Goal: Information Seeking & Learning: Compare options

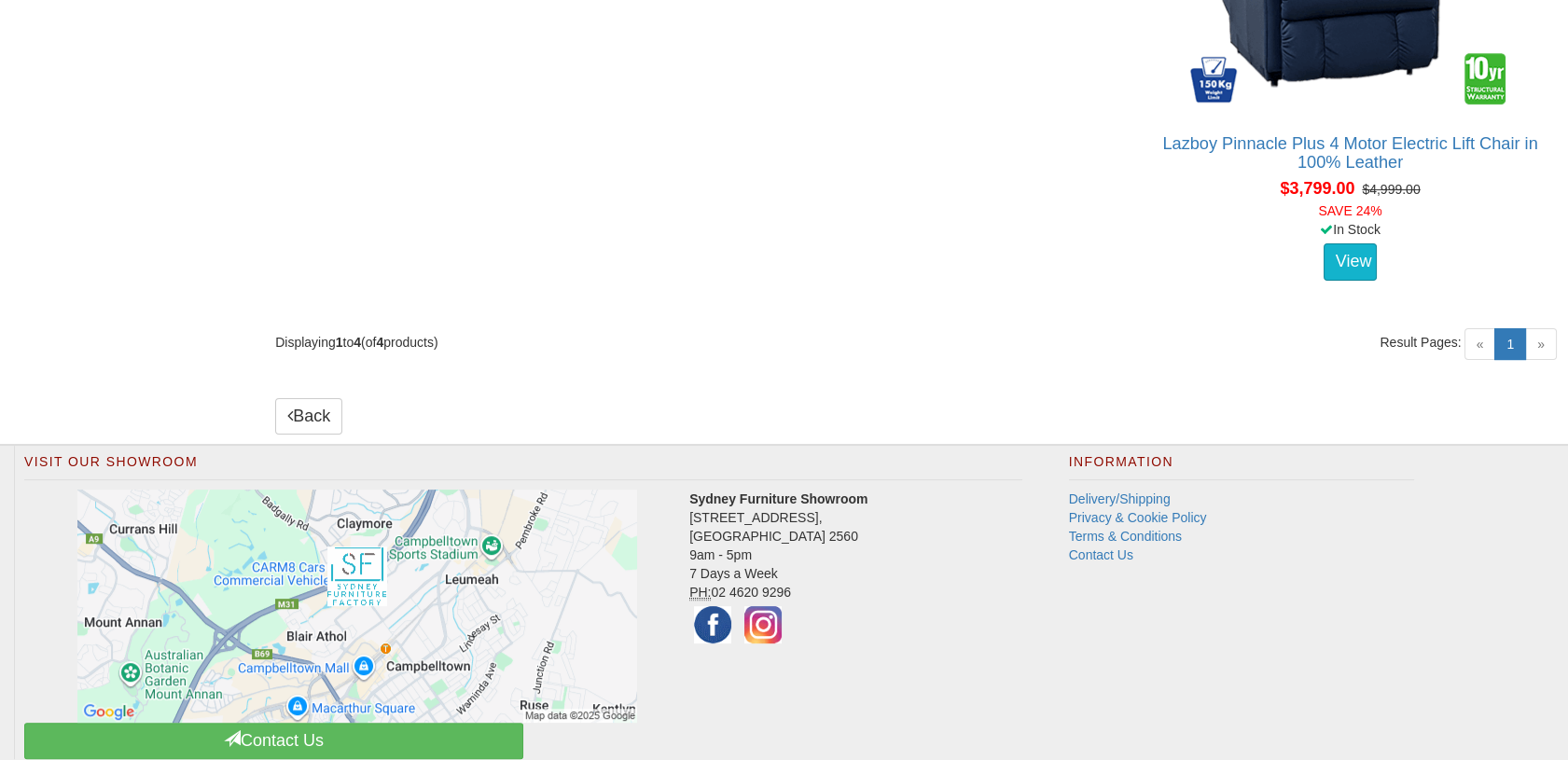
scroll to position [933, 0]
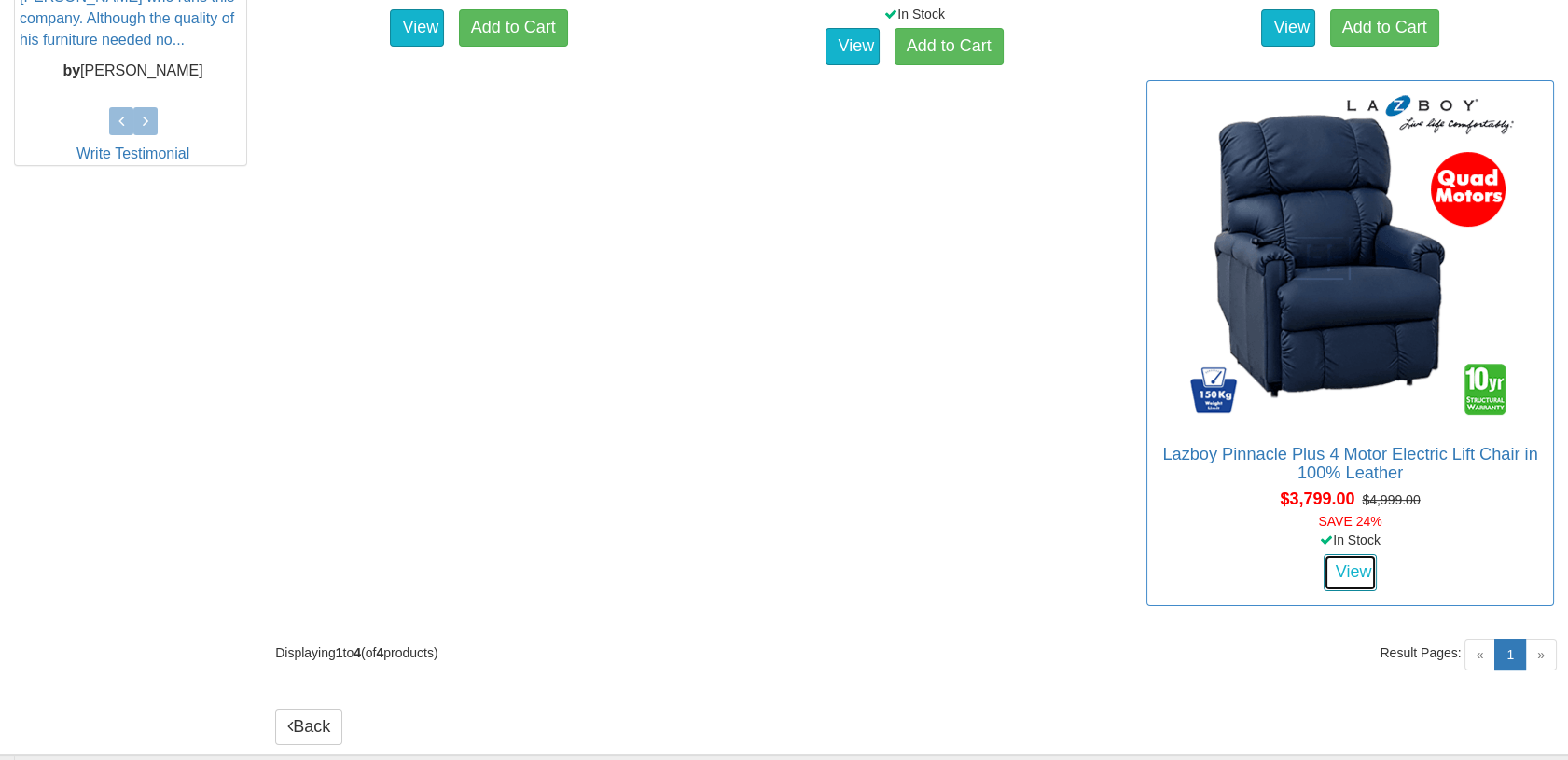
click at [1338, 554] on link "View" at bounding box center [1351, 572] width 54 height 37
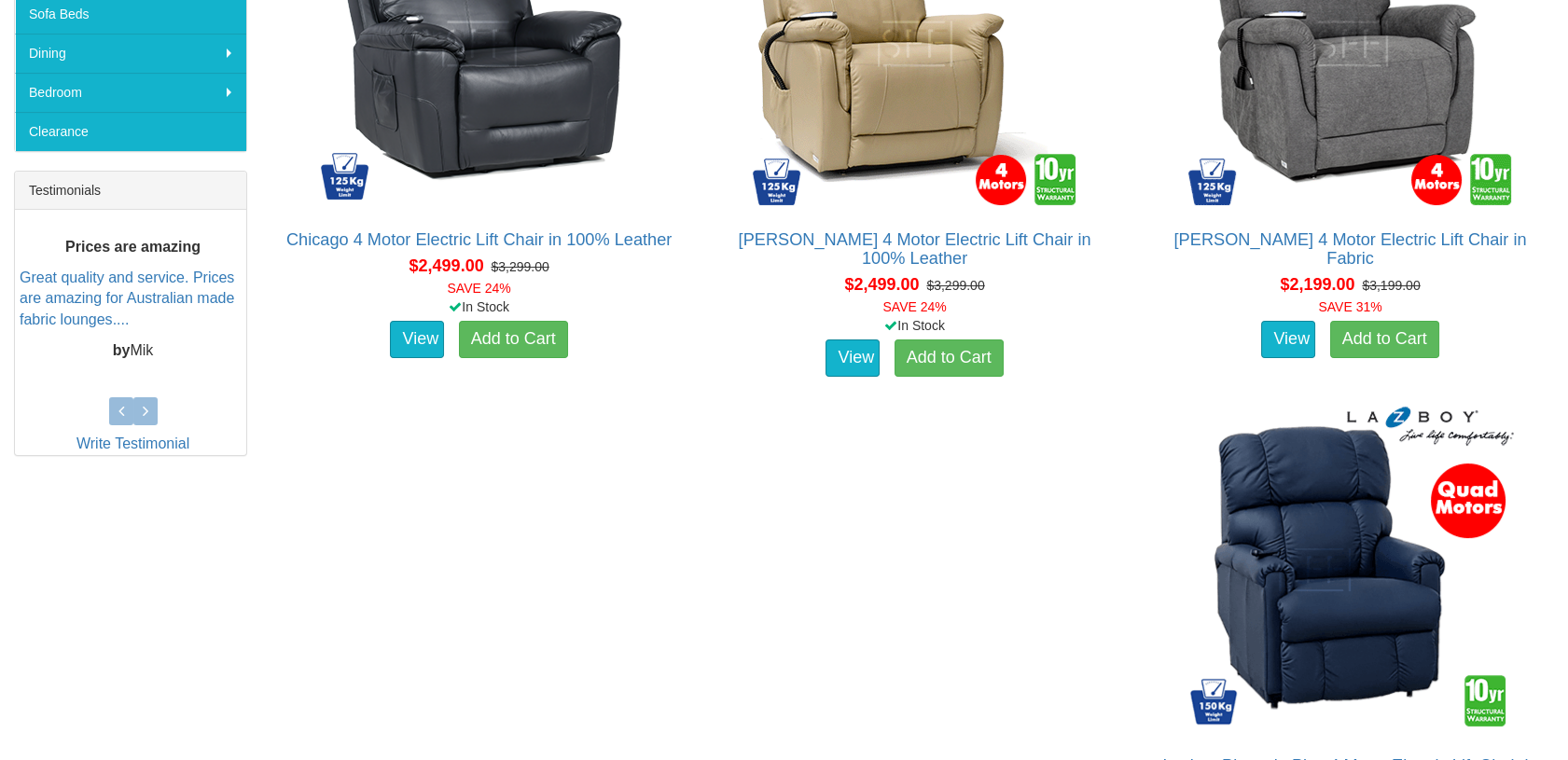
scroll to position [310, 0]
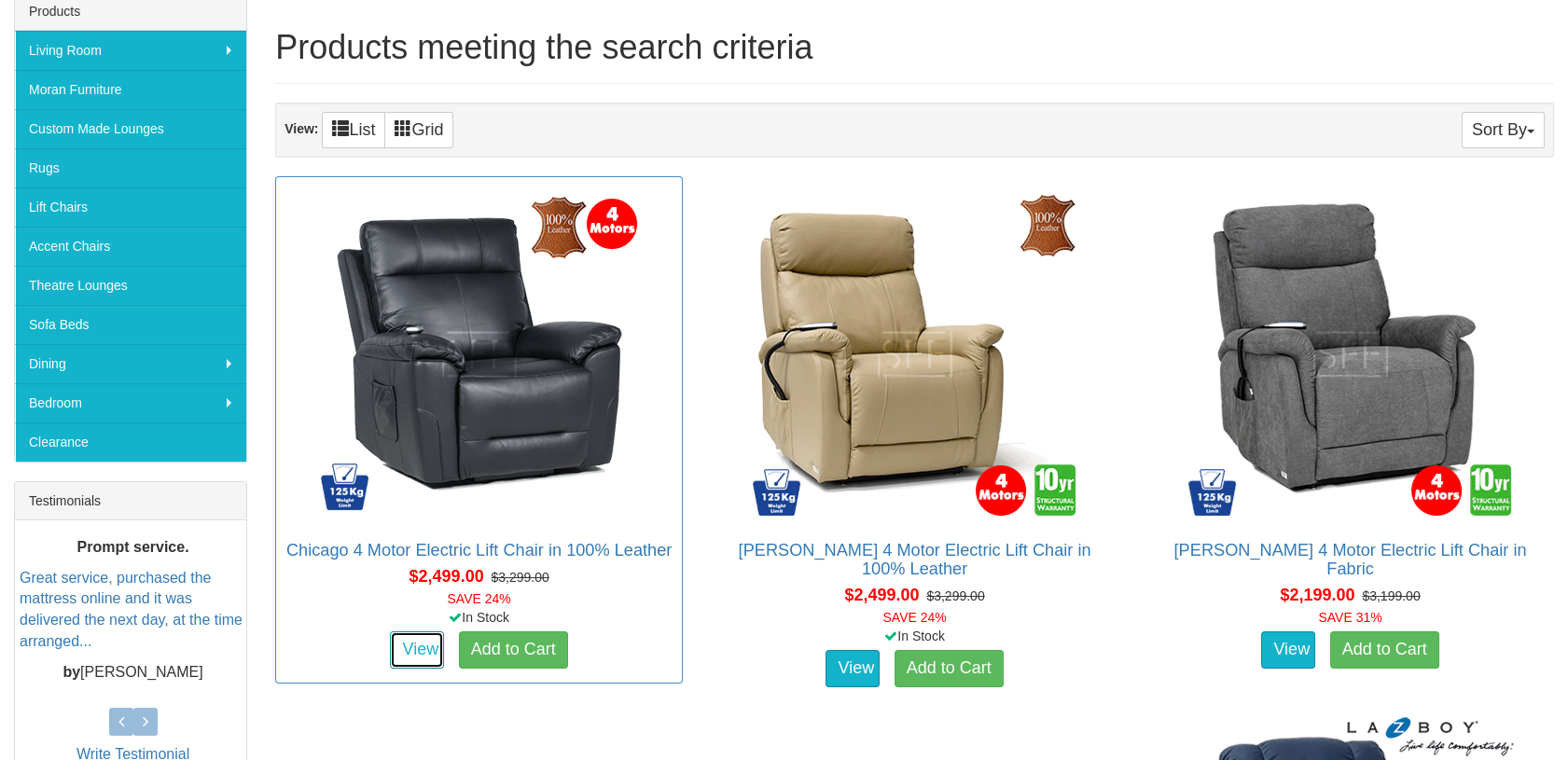
click at [411, 645] on link "View" at bounding box center [417, 649] width 54 height 37
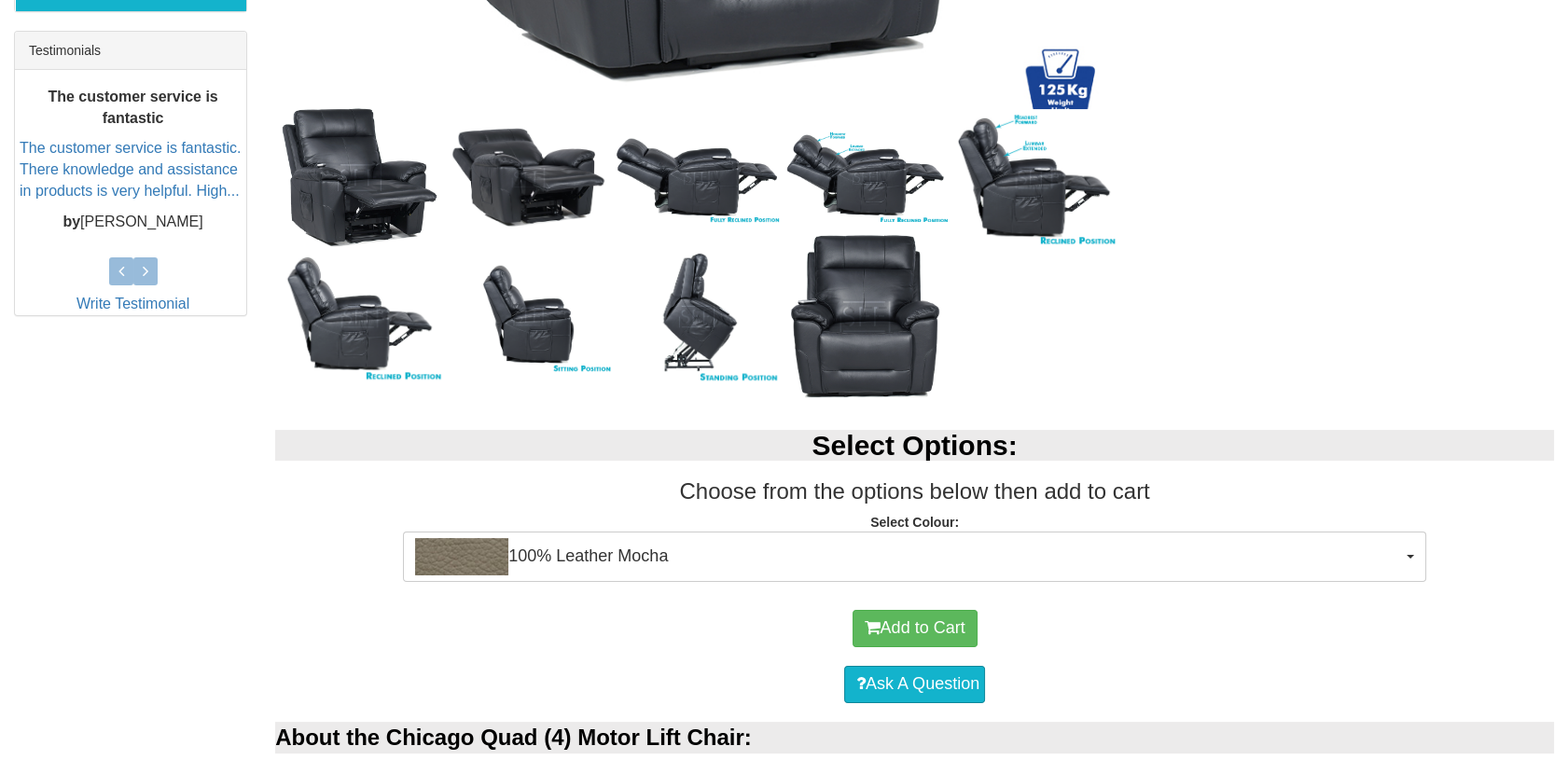
scroll to position [310, 0]
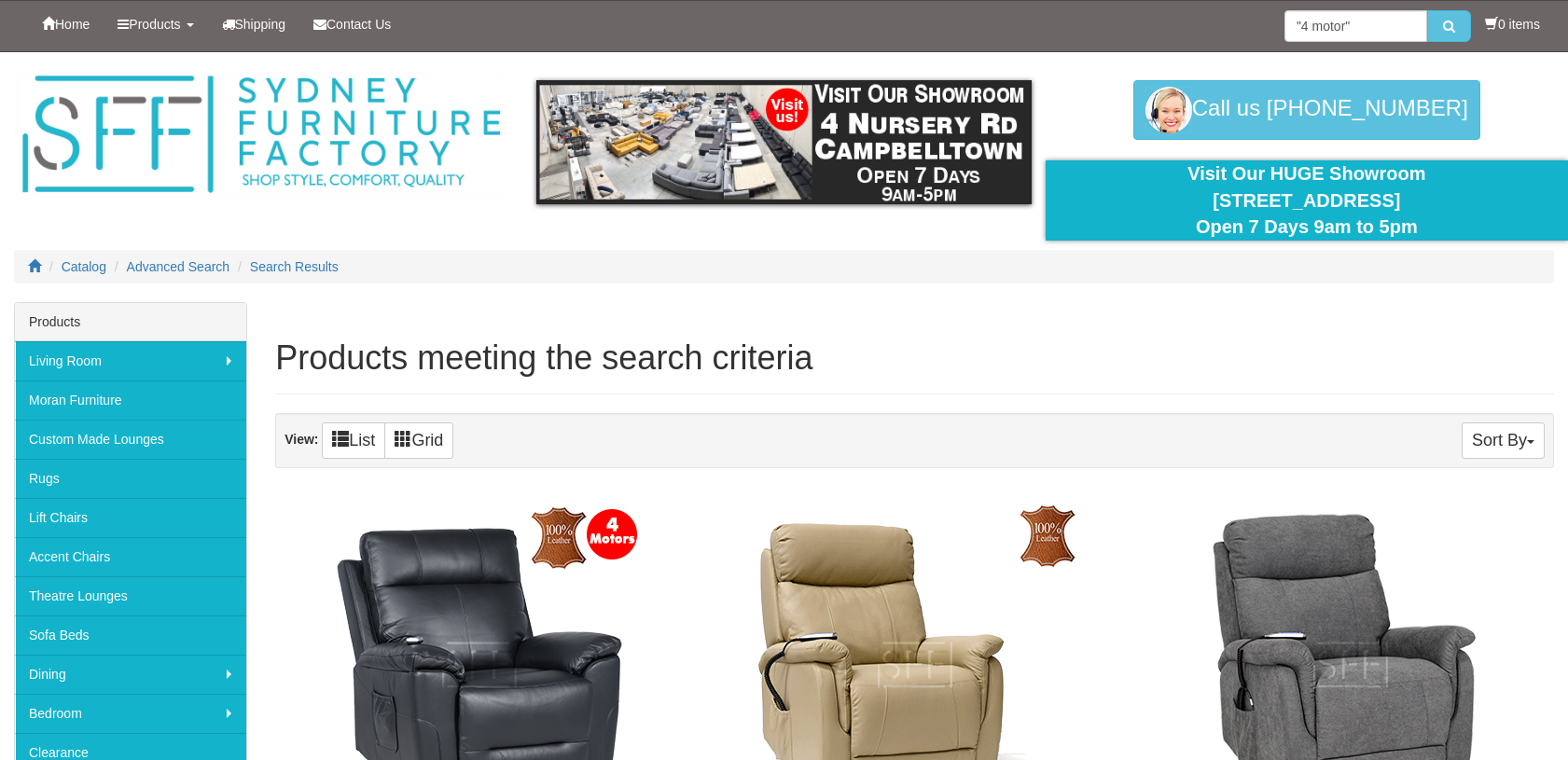
scroll to position [310, 0]
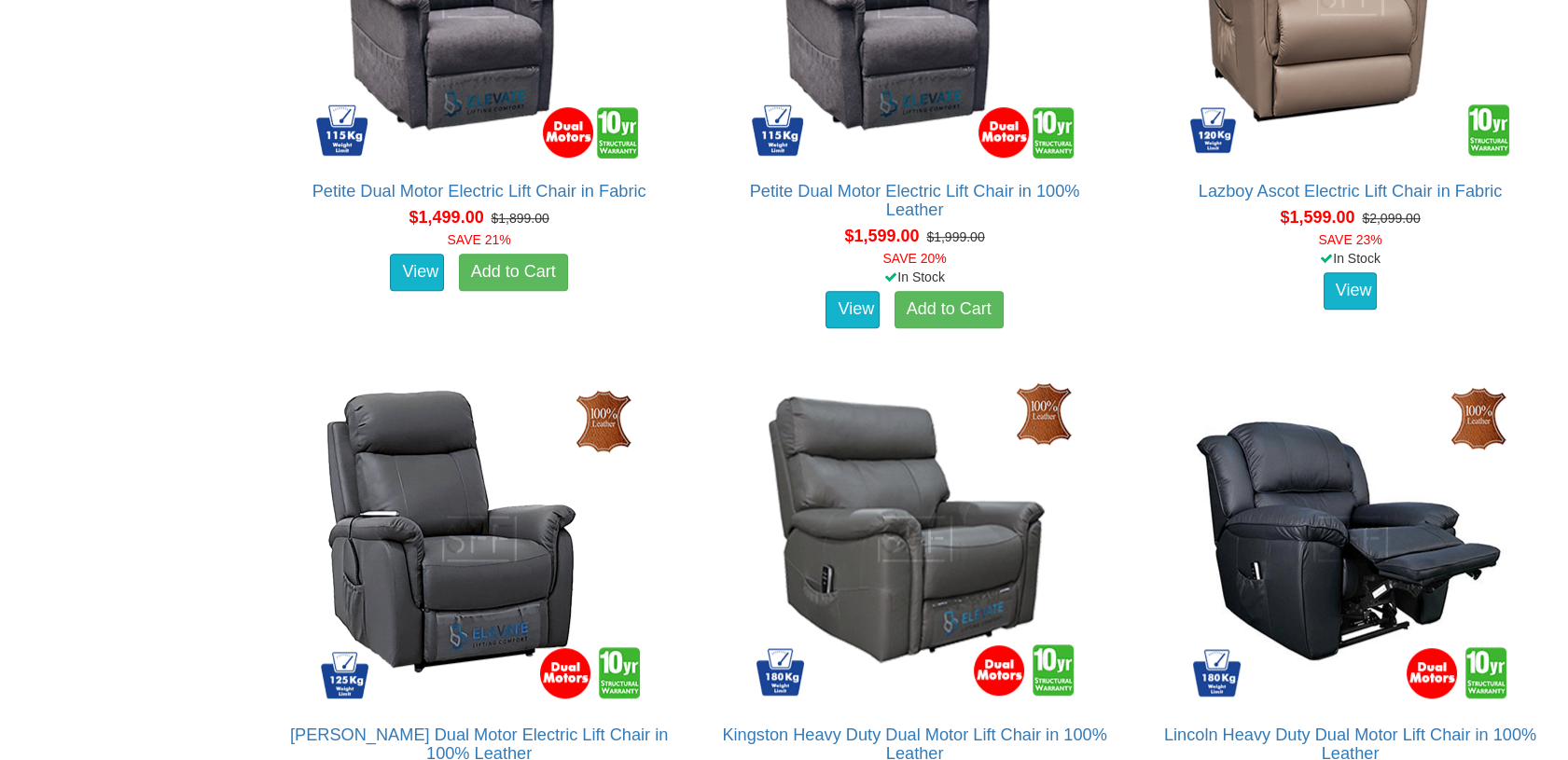
scroll to position [1554, 0]
